Goal: Complete application form: Complete application form

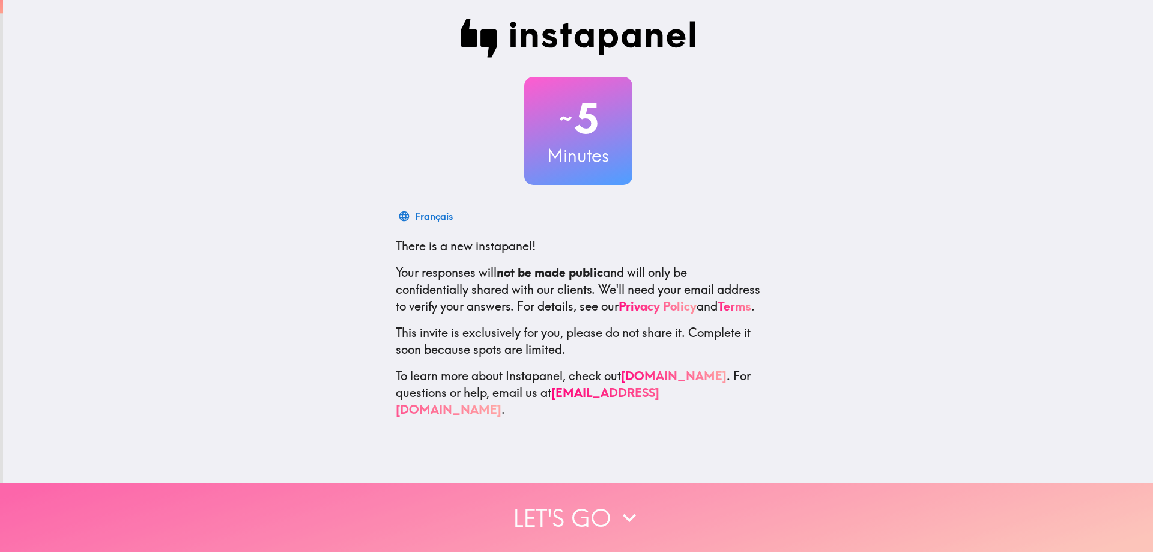
click at [622, 530] on button "Let's go" at bounding box center [576, 517] width 1153 height 69
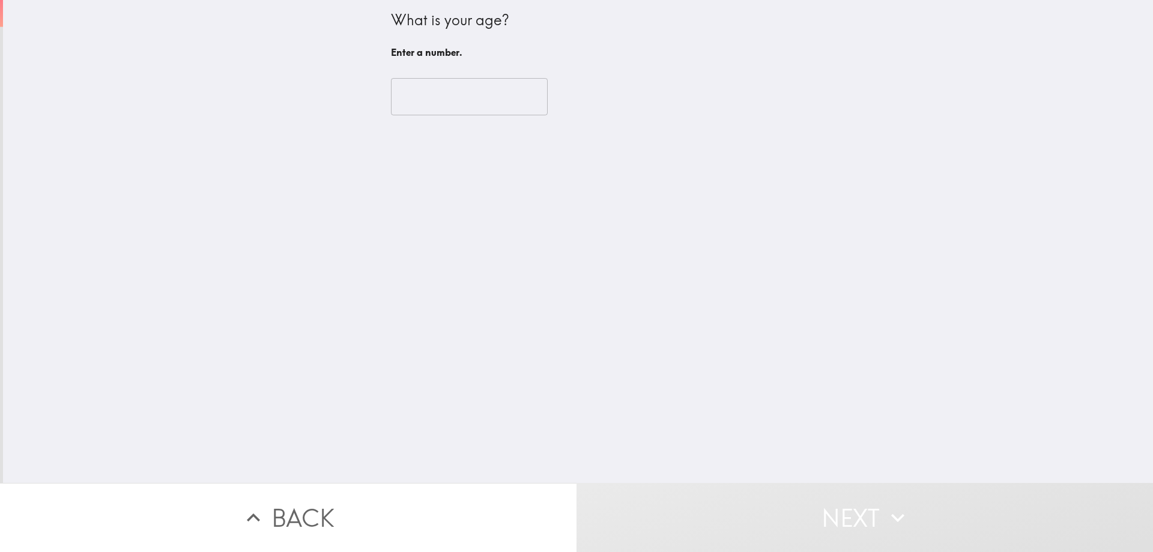
click at [465, 98] on input "number" at bounding box center [469, 96] width 157 height 37
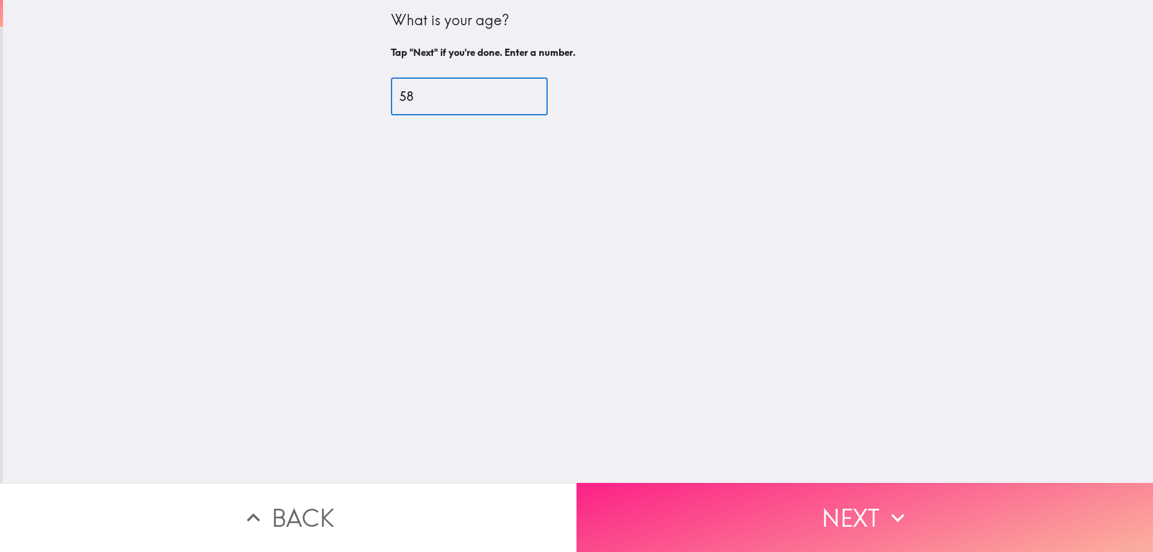
type input "58"
click at [907, 510] on button "Next" at bounding box center [865, 517] width 577 height 69
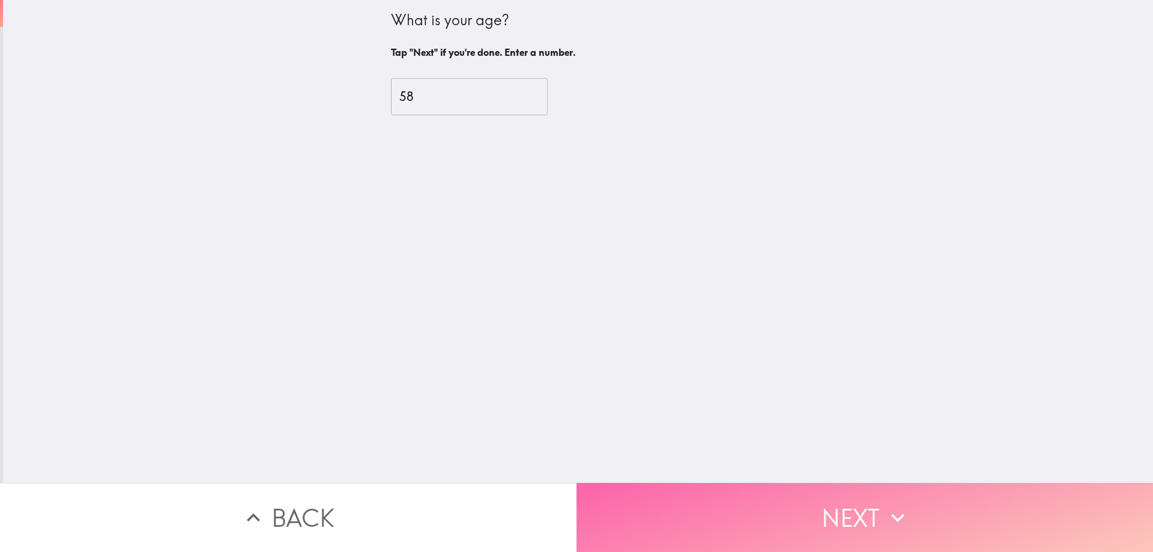
click at [642, 502] on button "Next" at bounding box center [865, 517] width 577 height 69
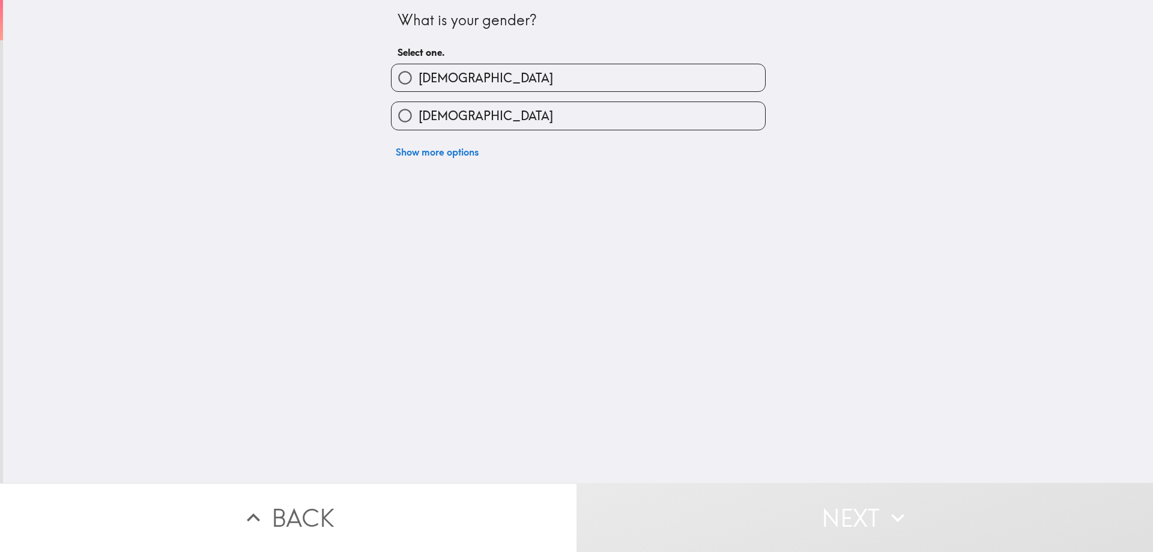
click at [510, 86] on label "Male" at bounding box center [579, 77] width 374 height 27
click at [419, 86] on input "Male" at bounding box center [405, 77] width 27 height 27
radio input "true"
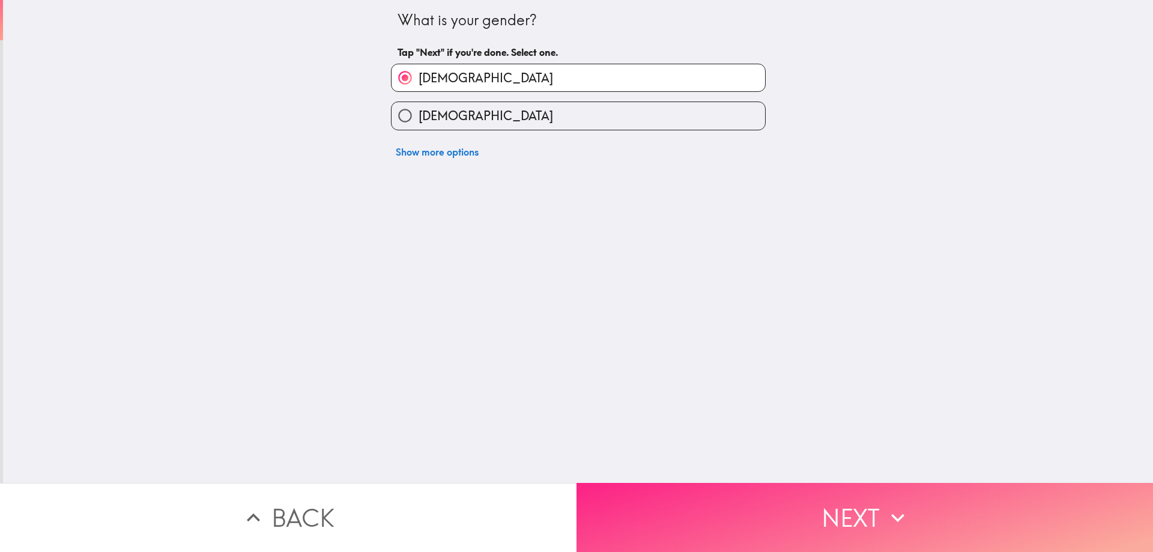
click at [650, 489] on button "Next" at bounding box center [865, 517] width 577 height 69
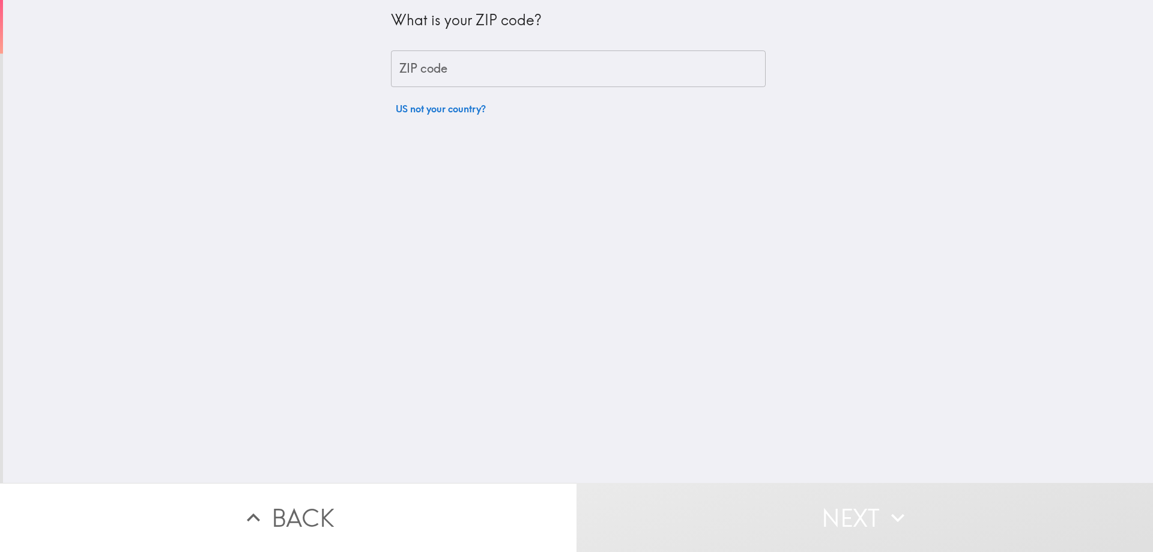
click at [542, 80] on input "ZIP code" at bounding box center [578, 68] width 375 height 37
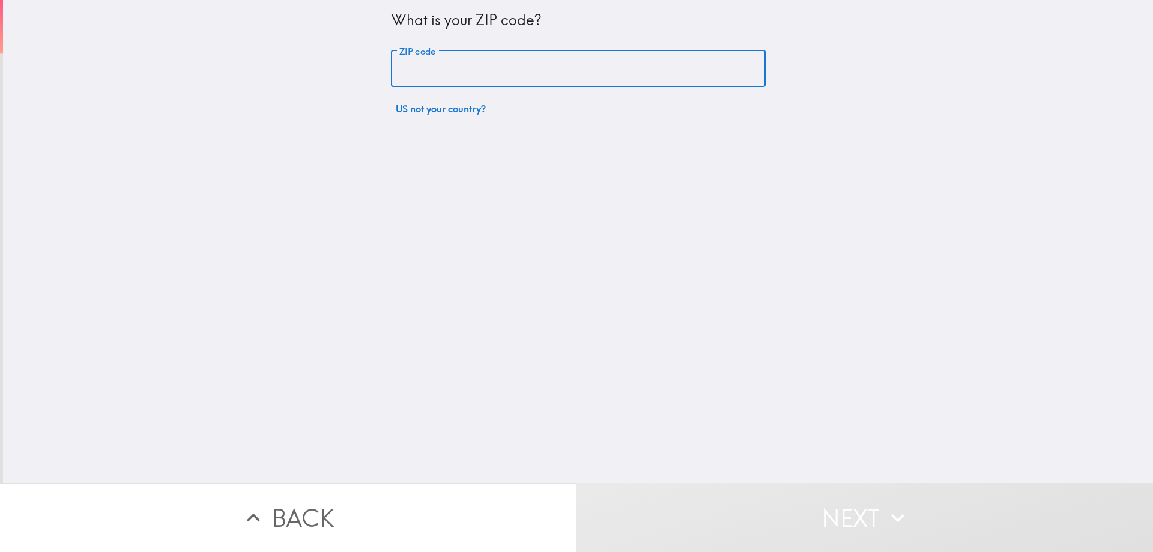
type input "92116"
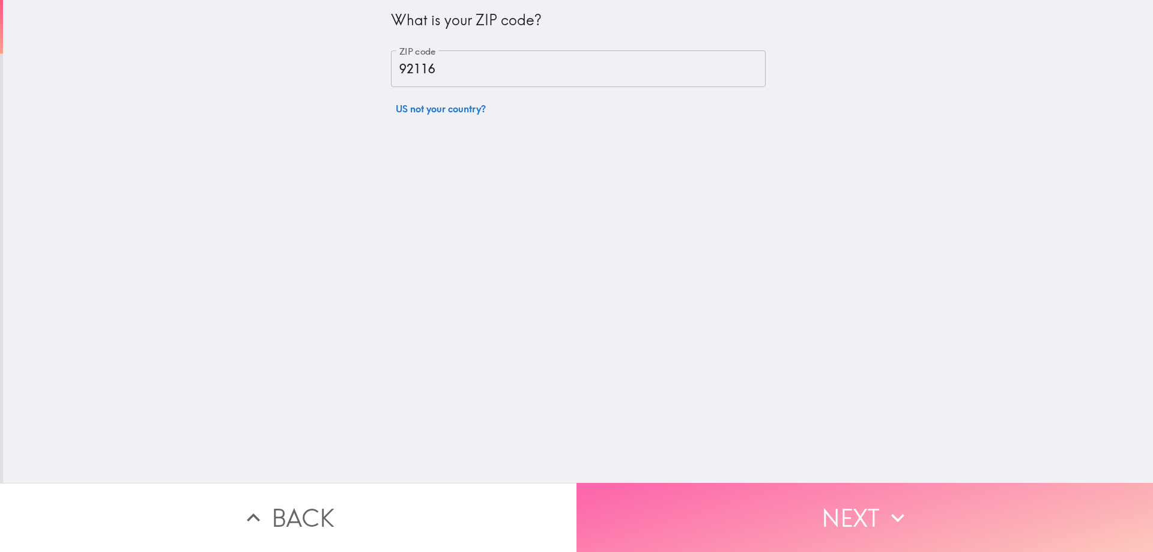
click at [654, 492] on button "Next" at bounding box center [865, 517] width 577 height 69
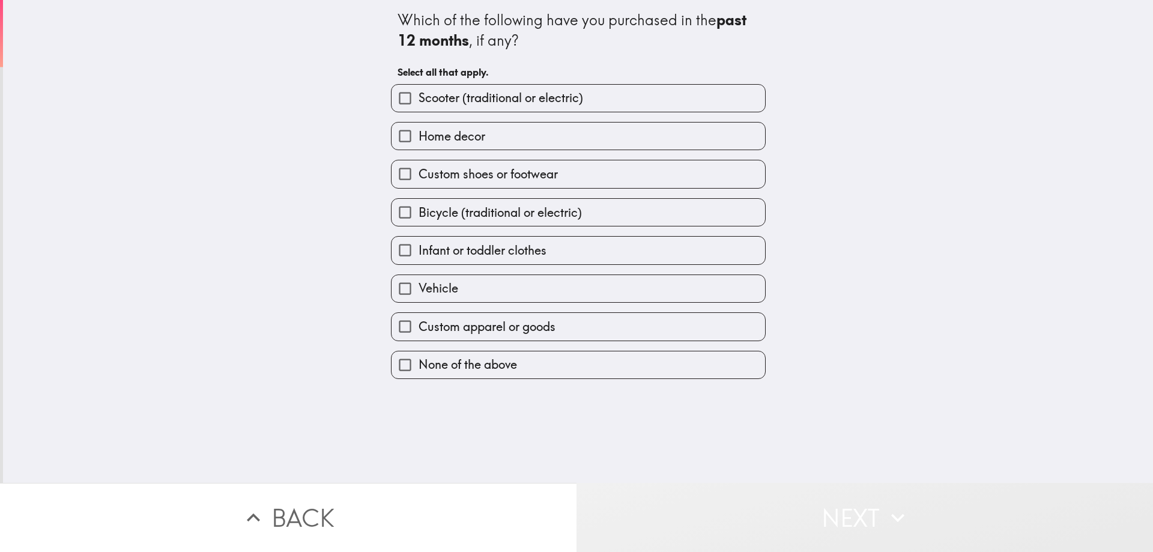
click at [891, 513] on icon "button" at bounding box center [897, 517] width 13 height 8
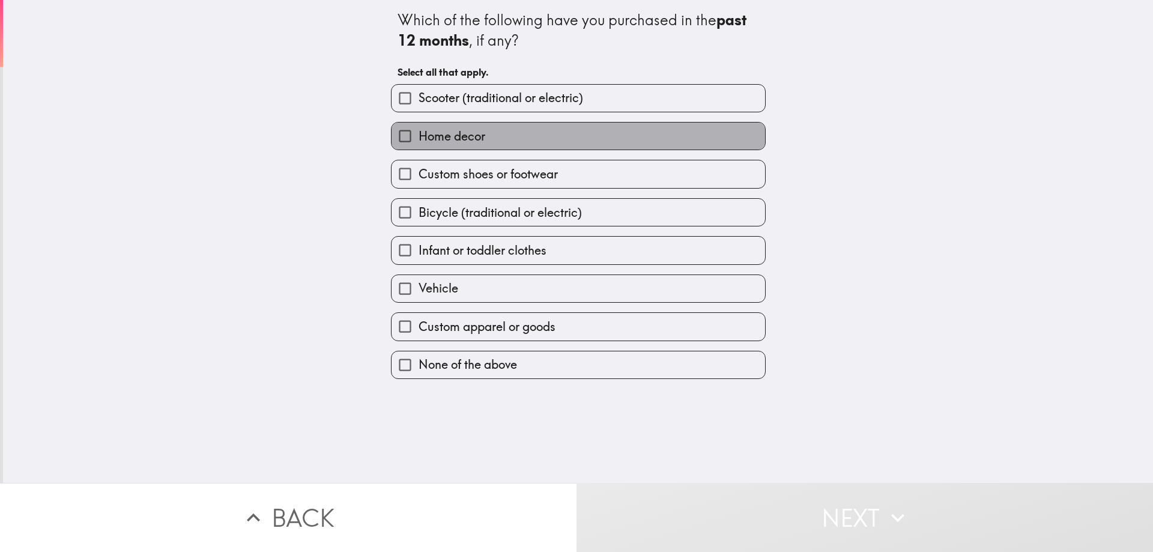
click at [580, 132] on label "Home decor" at bounding box center [579, 136] width 374 height 27
click at [419, 132] on input "Home decor" at bounding box center [405, 136] width 27 height 27
checkbox input "true"
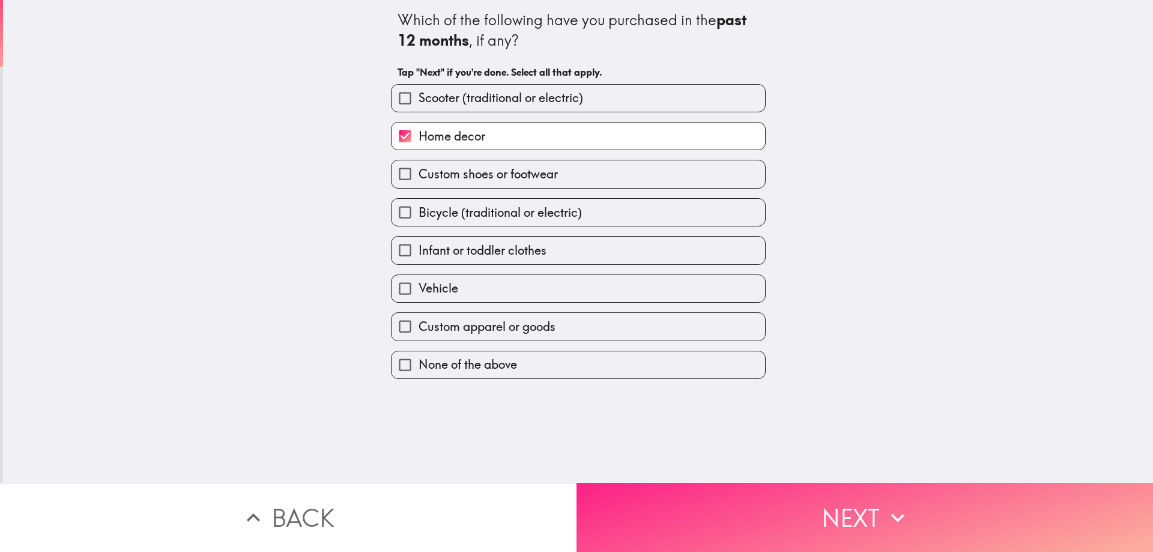
click at [652, 509] on button "Next" at bounding box center [865, 517] width 577 height 69
